Goal: Task Accomplishment & Management: Complete application form

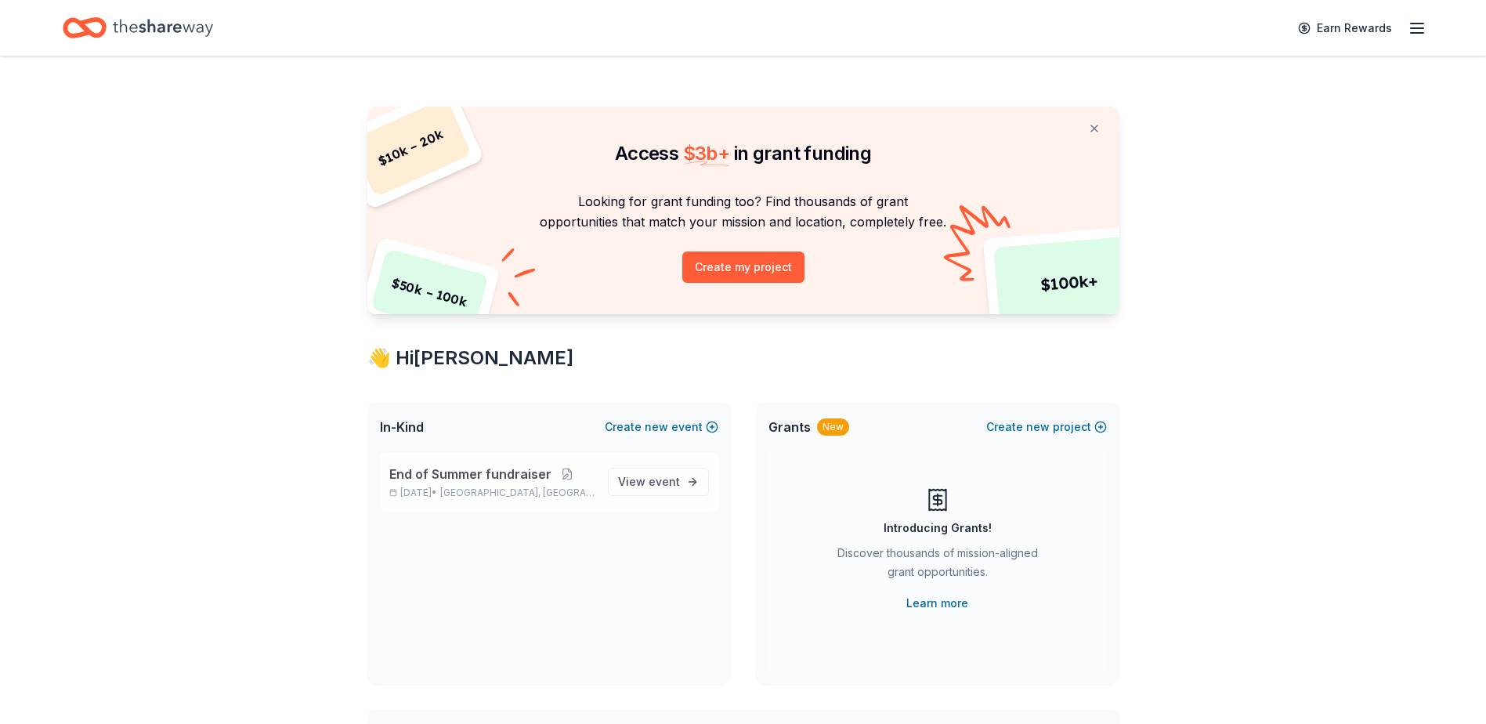
click at [517, 471] on span "End of Summer fundraiser" at bounding box center [470, 474] width 162 height 19
click at [651, 477] on span "event" at bounding box center [664, 481] width 31 height 13
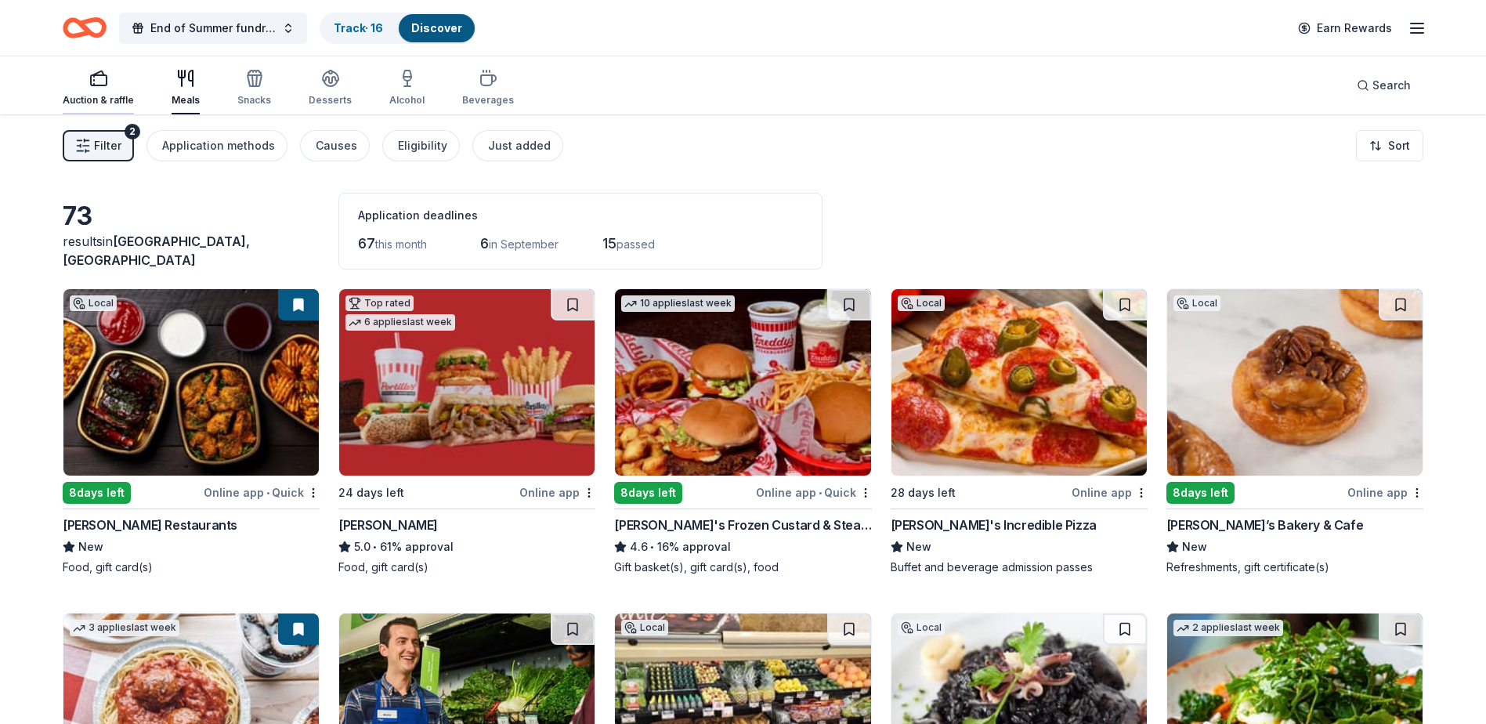
click at [106, 96] on div "Auction & raffle" at bounding box center [98, 100] width 71 height 13
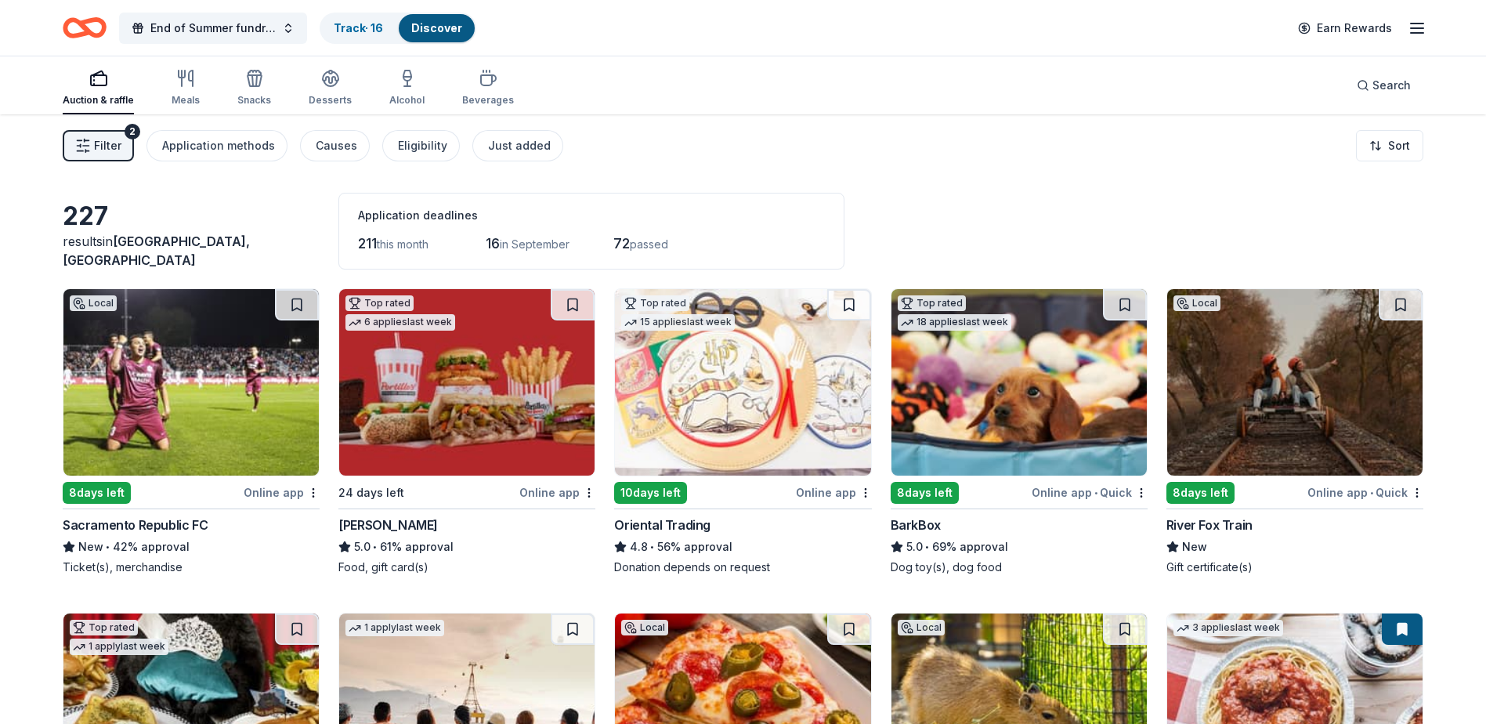
click at [1070, 423] on img at bounding box center [1019, 382] width 255 height 186
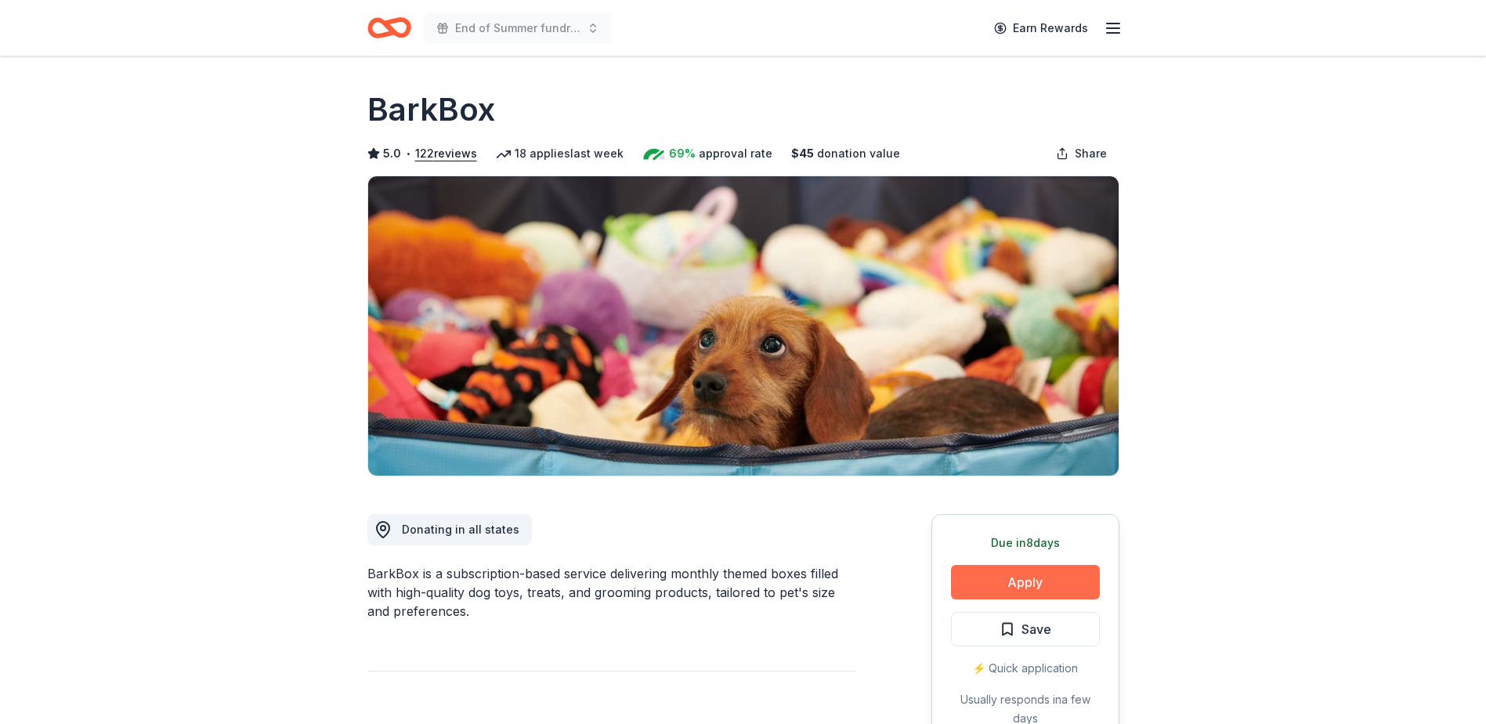
click at [1023, 581] on button "Apply" at bounding box center [1025, 582] width 149 height 34
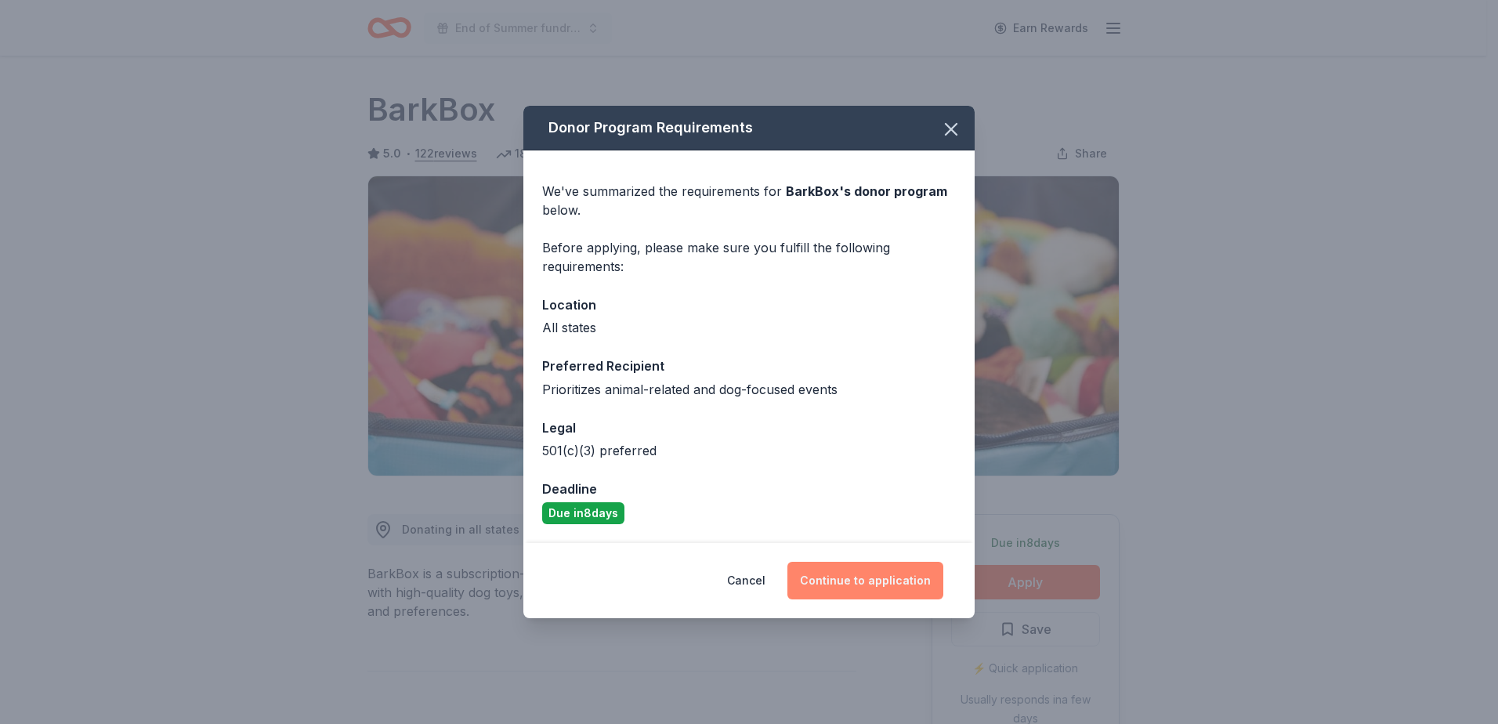
click at [883, 574] on button "Continue to application" at bounding box center [865, 581] width 156 height 38
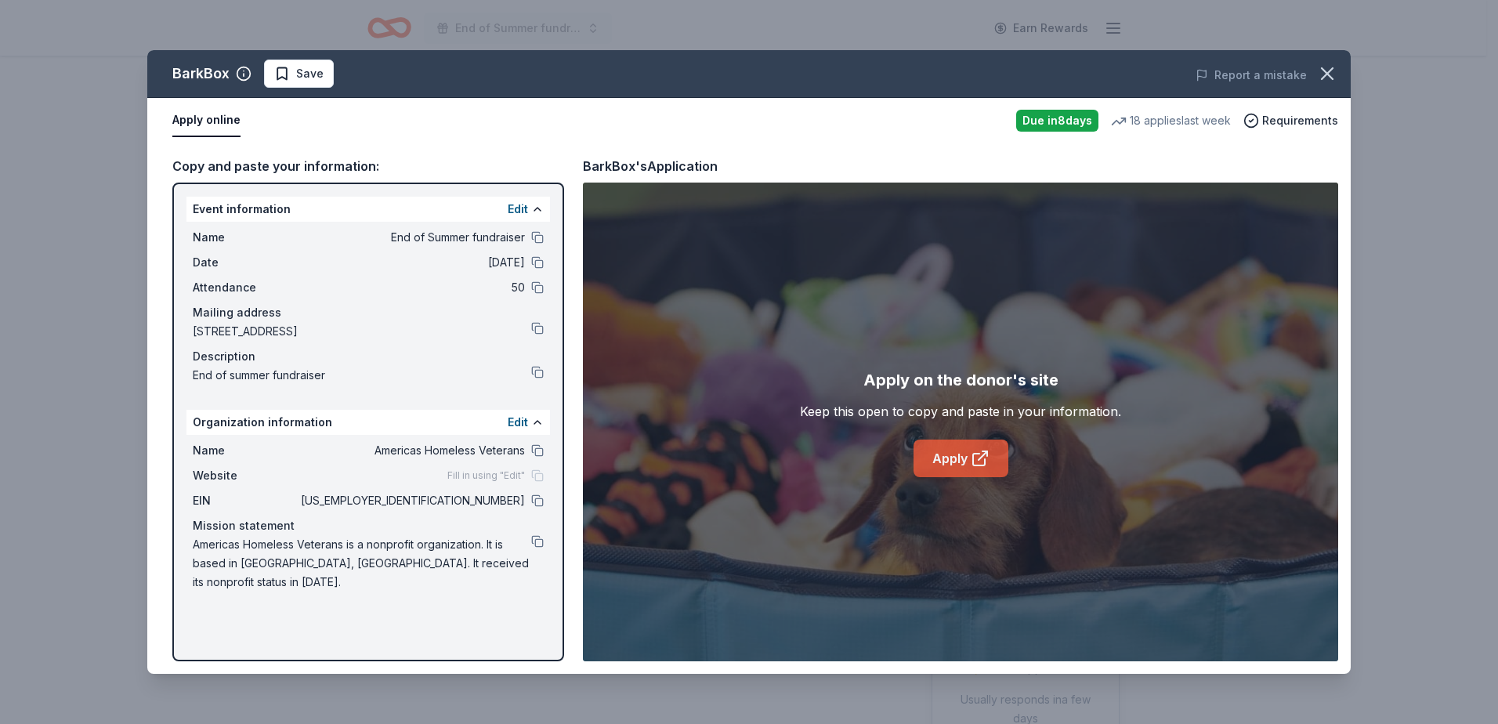
click at [972, 449] on icon at bounding box center [980, 458] width 19 height 19
